Goal: Navigation & Orientation: Understand site structure

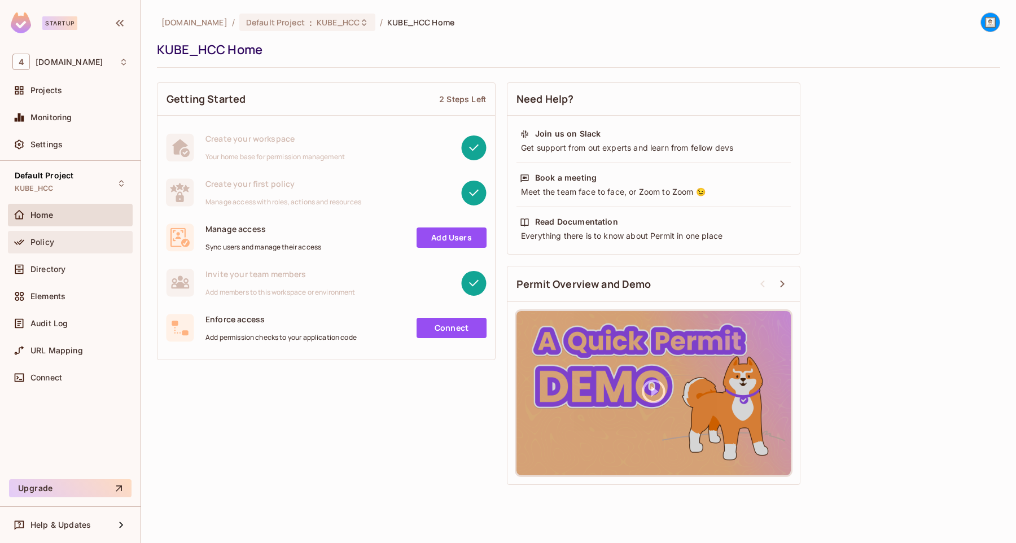
click at [49, 244] on span "Policy" at bounding box center [42, 242] width 24 height 9
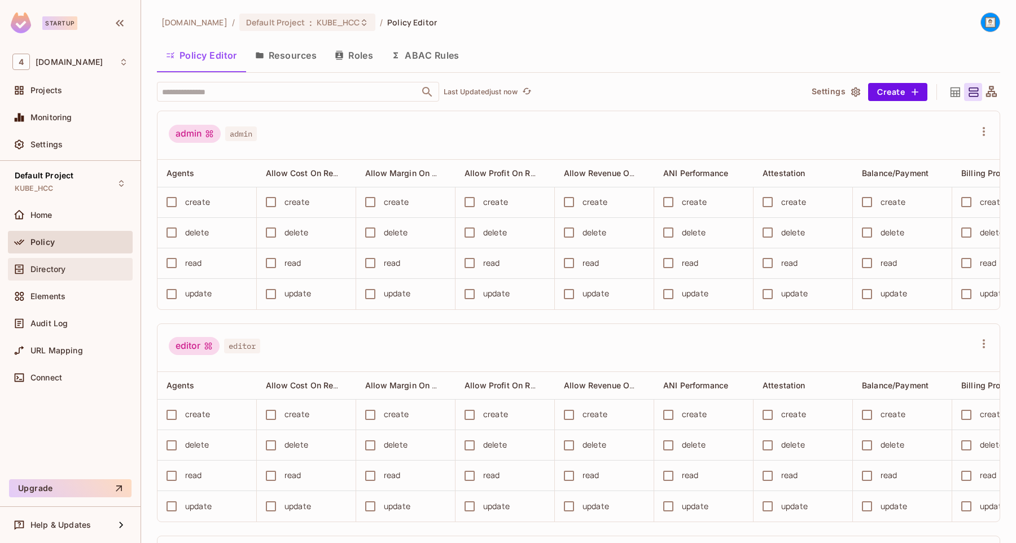
click at [55, 265] on span "Directory" at bounding box center [47, 269] width 35 height 9
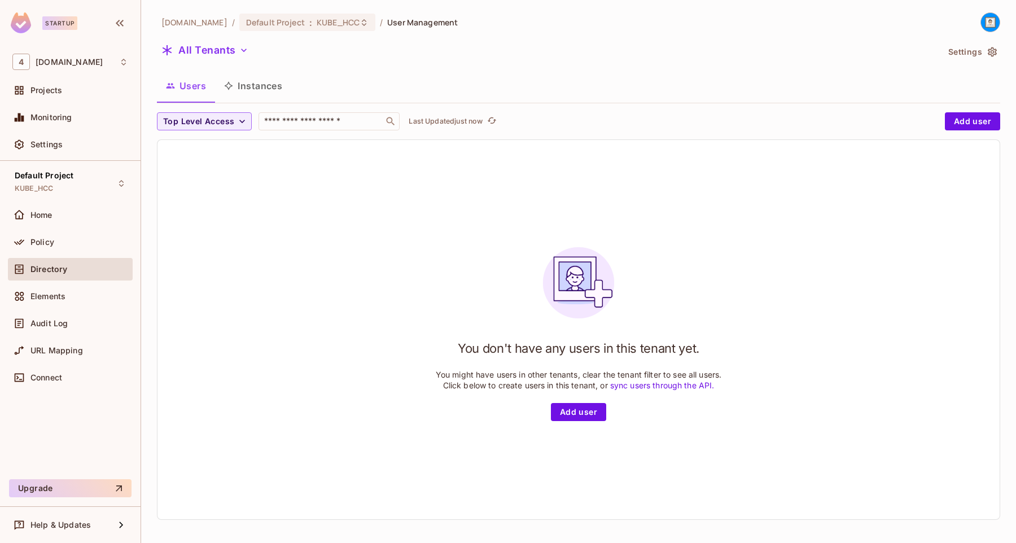
click at [264, 86] on button "Instances" at bounding box center [253, 86] width 76 height 28
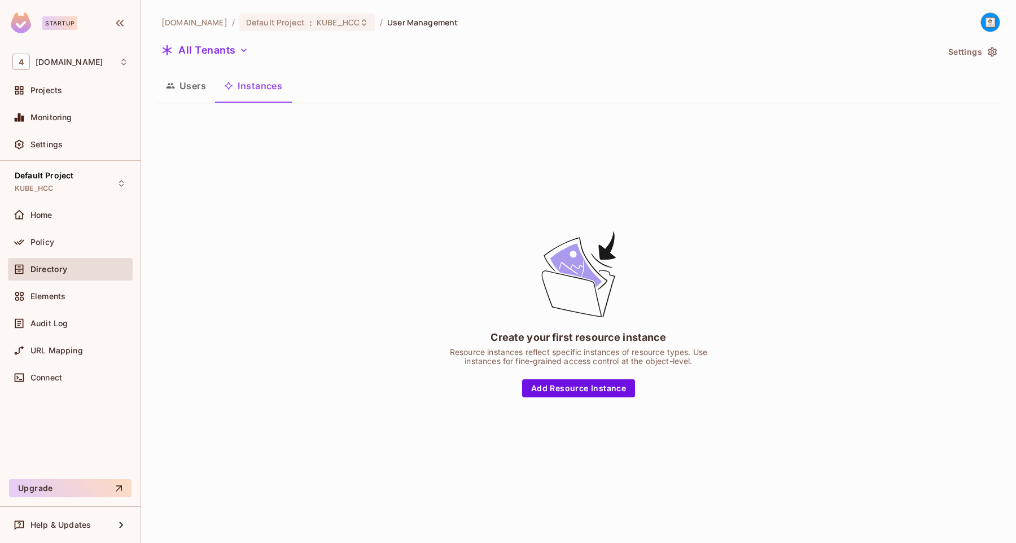
click at [194, 85] on button "Users" at bounding box center [186, 86] width 58 height 28
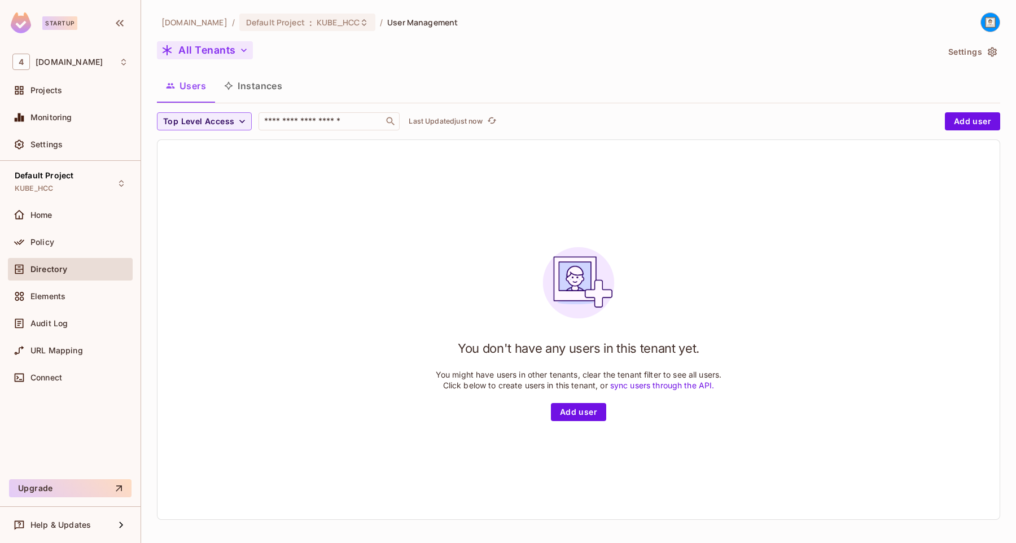
click at [224, 54] on button "All Tenants" at bounding box center [205, 50] width 96 height 18
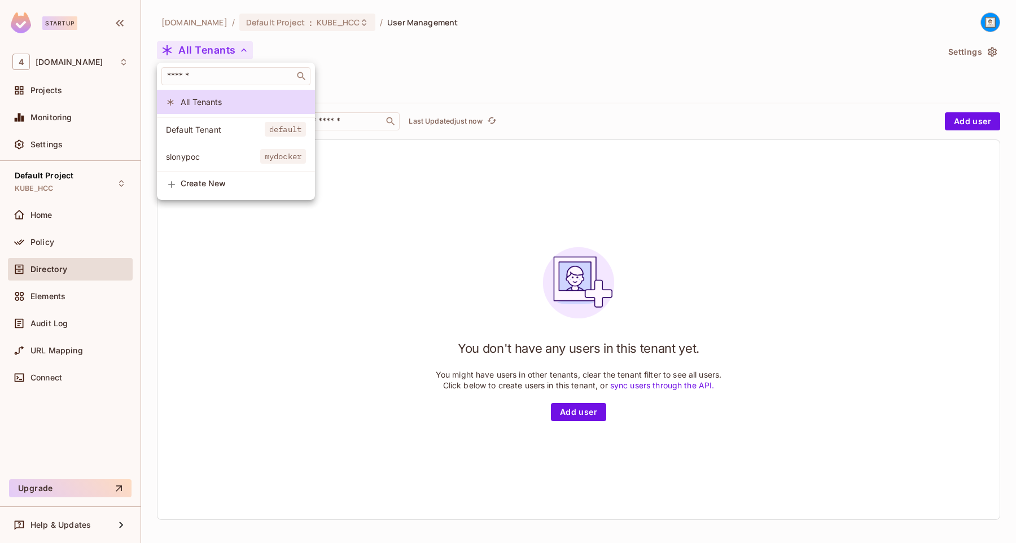
click at [370, 68] on div at bounding box center [508, 271] width 1016 height 543
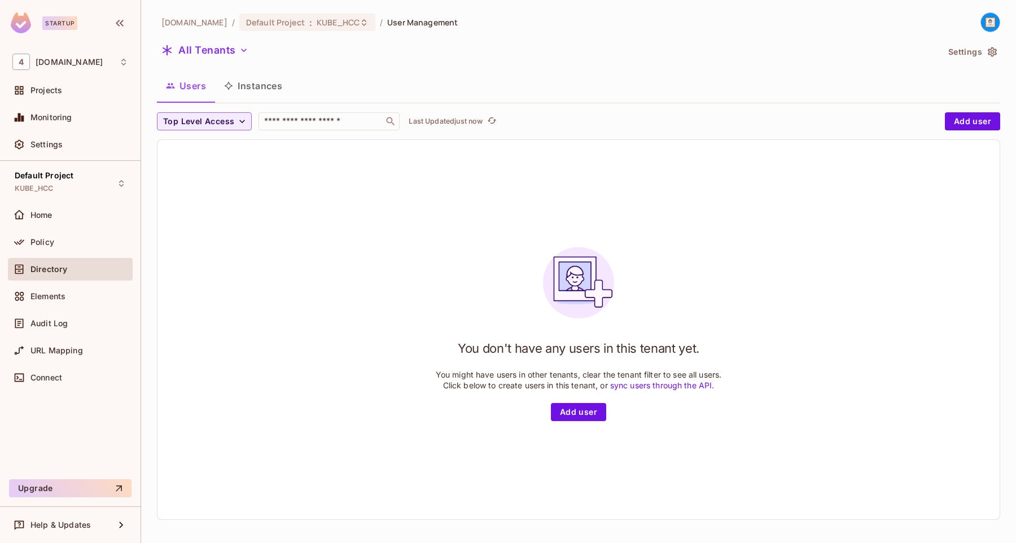
click at [250, 97] on button "Instances" at bounding box center [253, 86] width 76 height 28
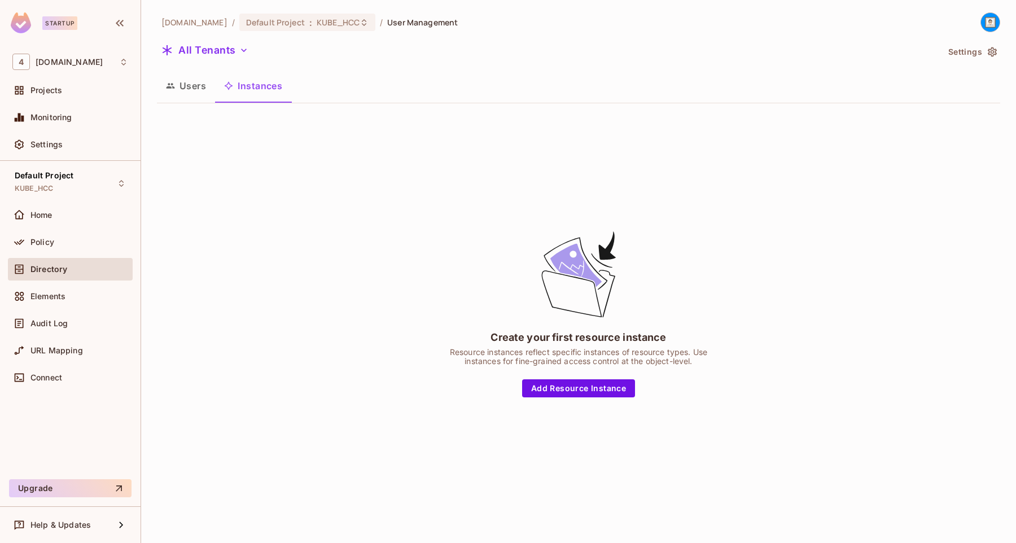
click at [180, 89] on button "Users" at bounding box center [186, 86] width 58 height 28
